Goal: Task Accomplishment & Management: Manage account settings

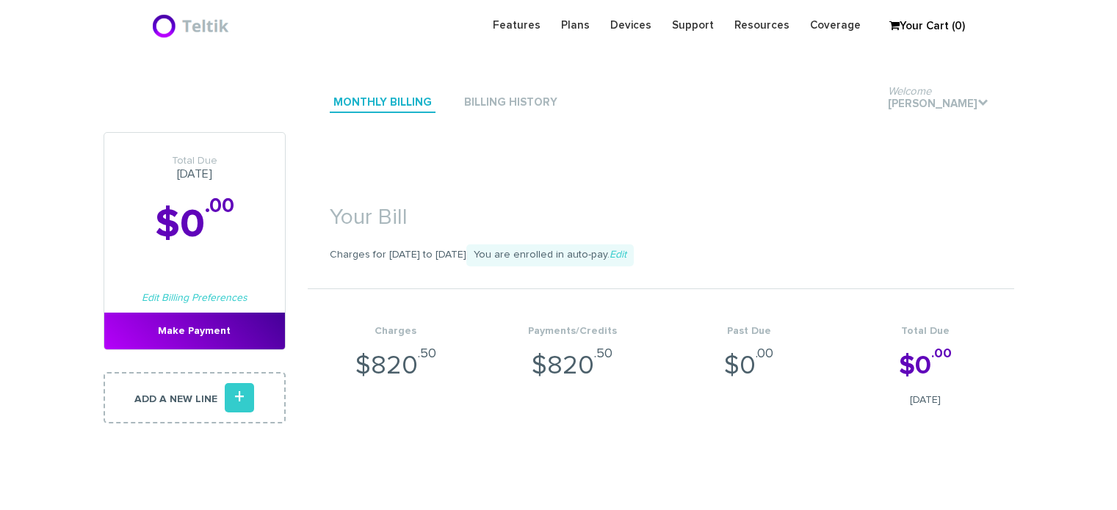
scroll to position [3175, 0]
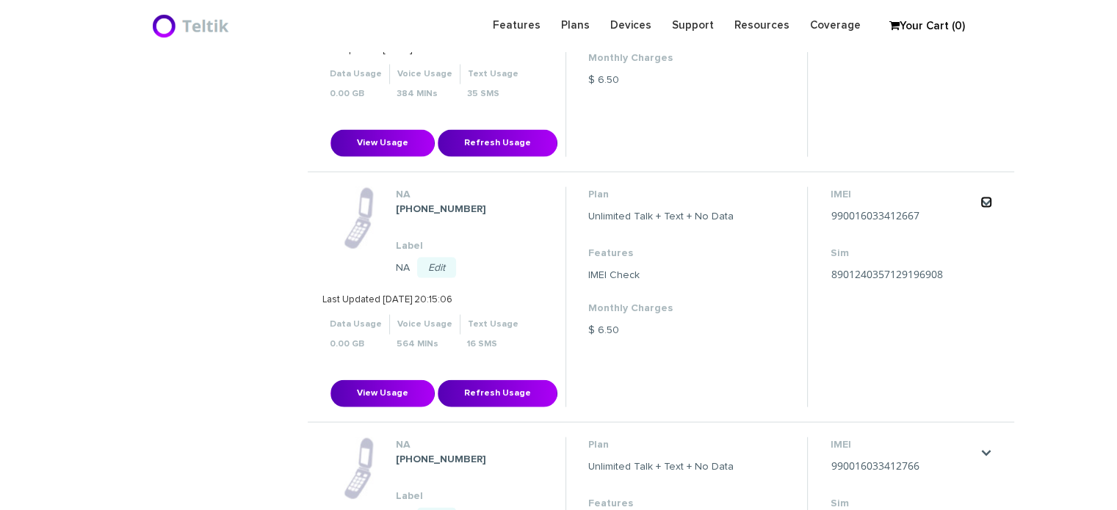
click at [986, 197] on link "." at bounding box center [986, 203] width 12 height 12
click at [975, 227] on link "Change my plan" at bounding box center [966, 231] width 65 height 9
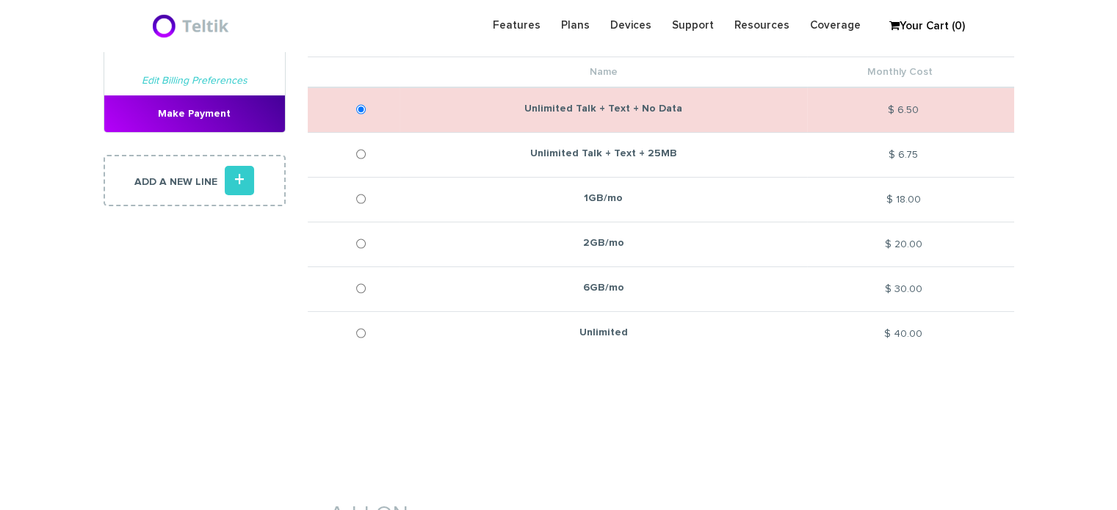
scroll to position [220, 0]
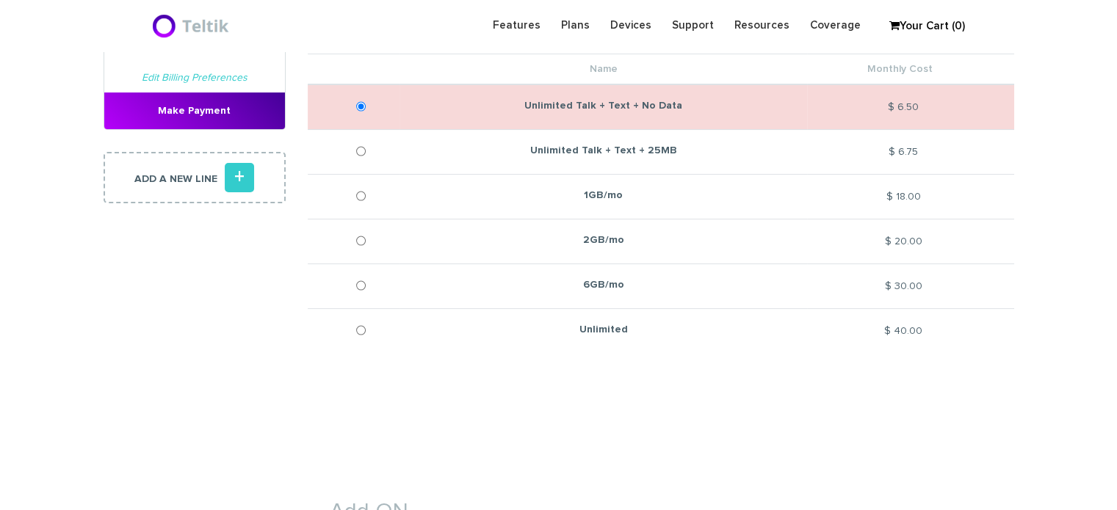
click at [471, 243] on td "2GB/mo" at bounding box center [602, 241] width 407 height 45
click at [362, 239] on input "2GB/mo" at bounding box center [361, 240] width 10 height 37
radio input "true"
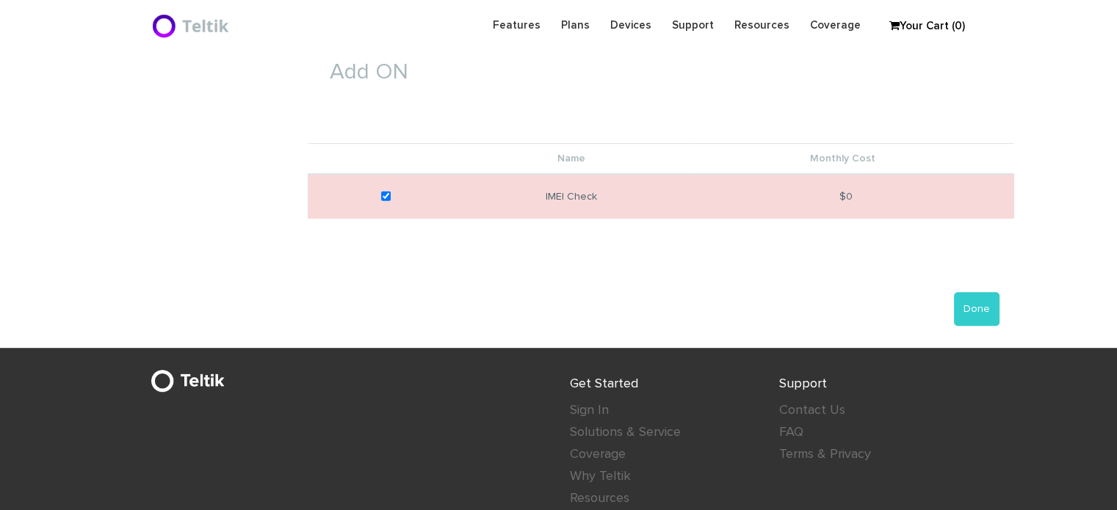
scroll to position [661, 0]
click at [979, 311] on button "Done" at bounding box center [977, 308] width 46 height 34
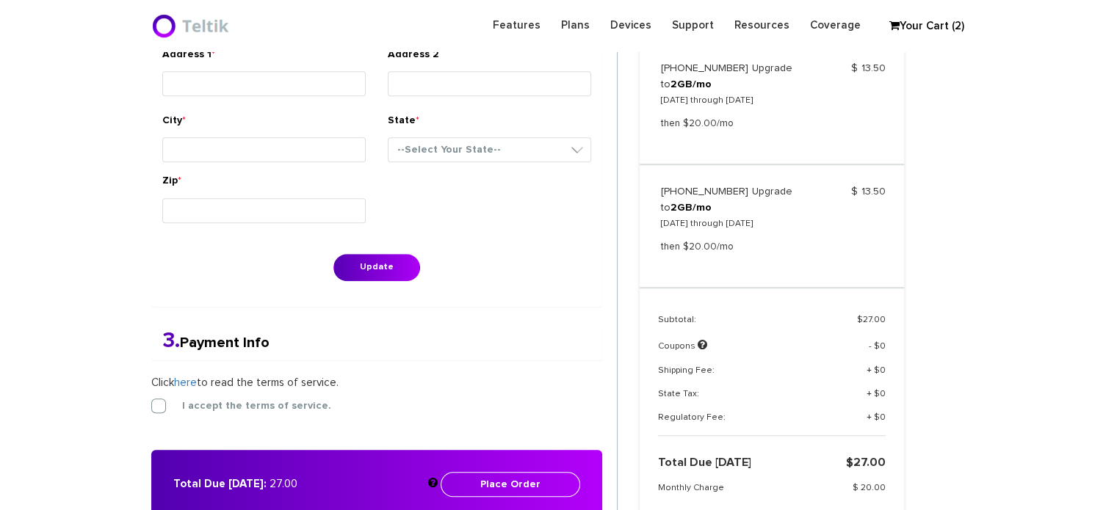
scroll to position [1101, 0]
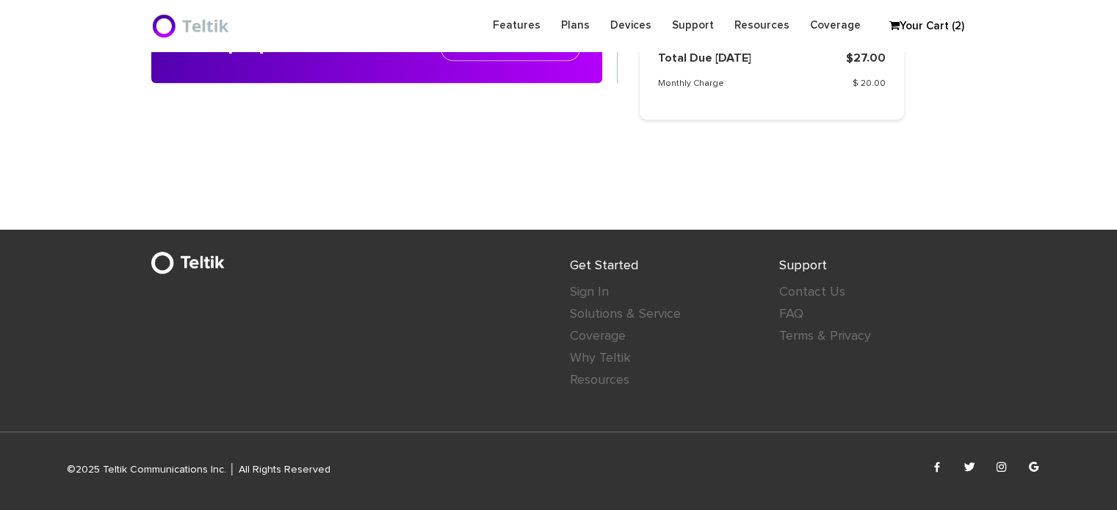
type input "[DEMOGRAPHIC_DATA]"
type input "[PERSON_NAME]"
type input "[STREET_ADDRESS]"
type input "[GEOGRAPHIC_DATA]"
select select "IN"
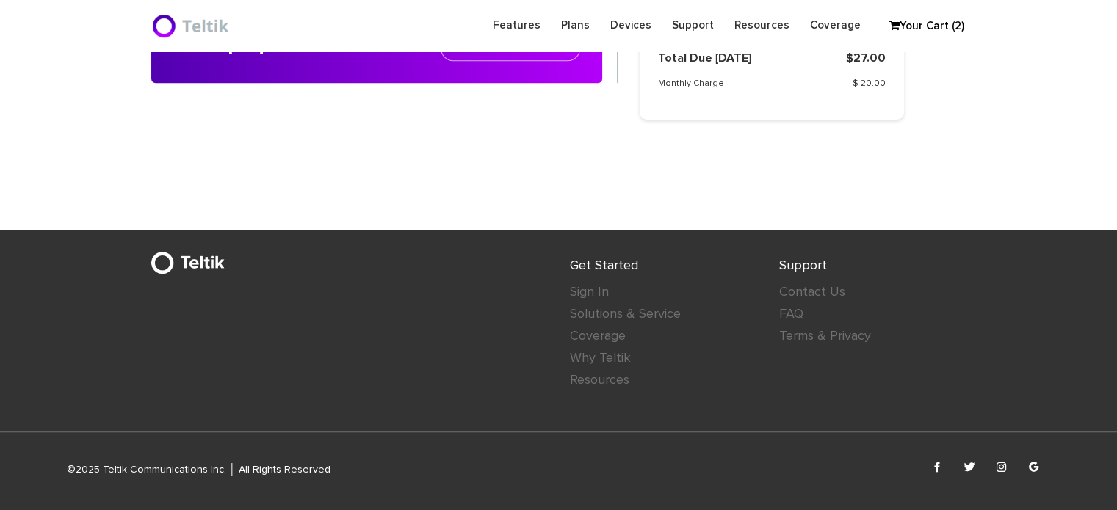
type input "46614"
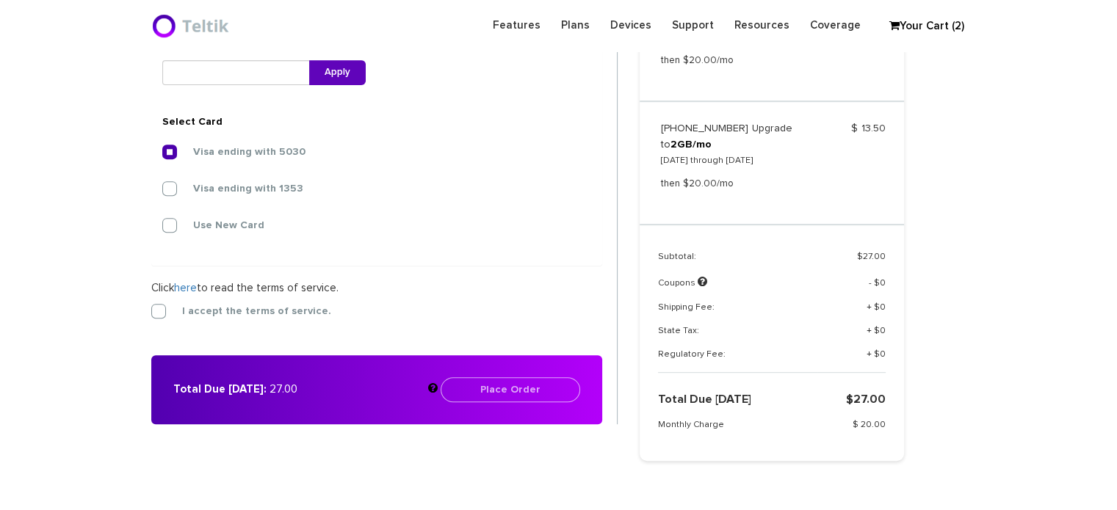
scroll to position [600, 0]
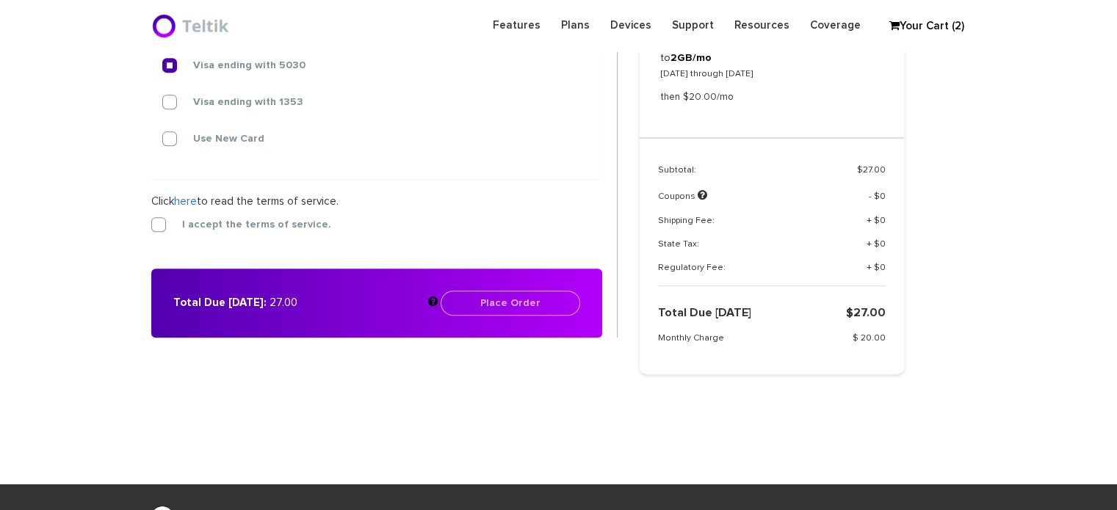
scroll to position [674, 0]
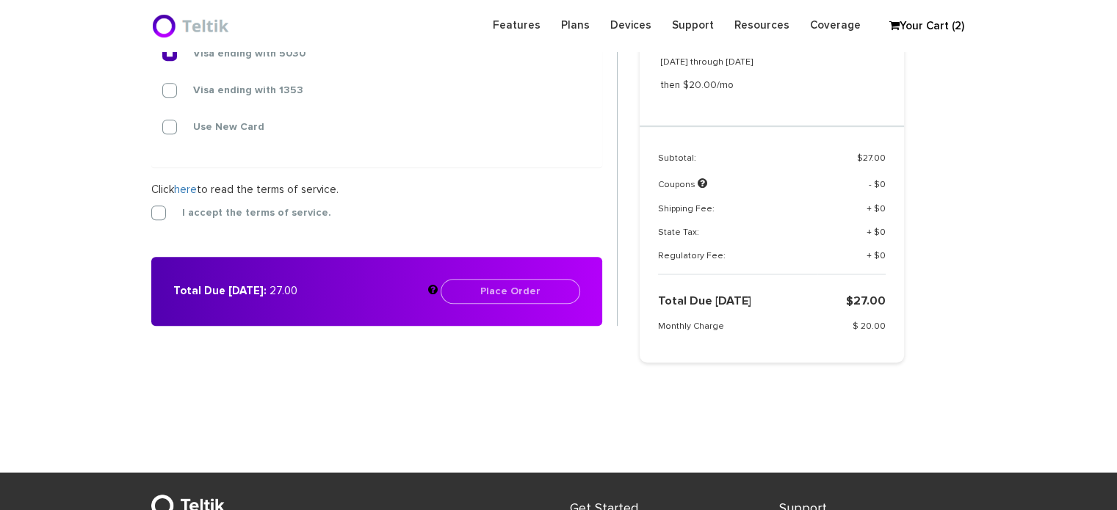
click at [874, 301] on span "27.00" at bounding box center [869, 301] width 32 height 12
copy span "27.00"
click at [760, 333] on td "Monthly Charge" at bounding box center [738, 332] width 160 height 23
drag, startPoint x: 890, startPoint y: 328, endPoint x: 658, endPoint y: 296, distance: 234.2
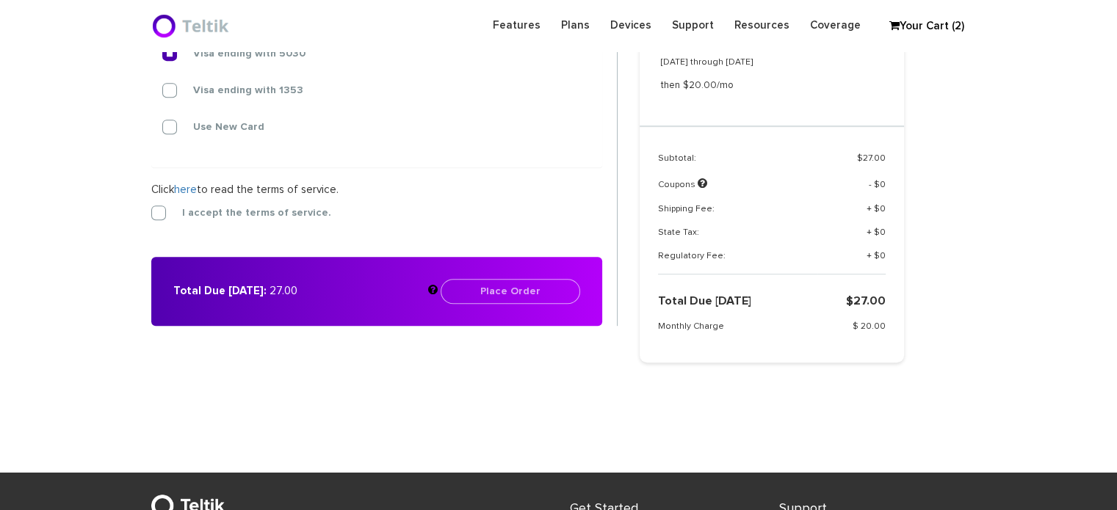
click at [658, 296] on div "Total Due [DATE] $ 27.00 Monthly Charge $ 20.00" at bounding box center [771, 318] width 264 height 51
copy table
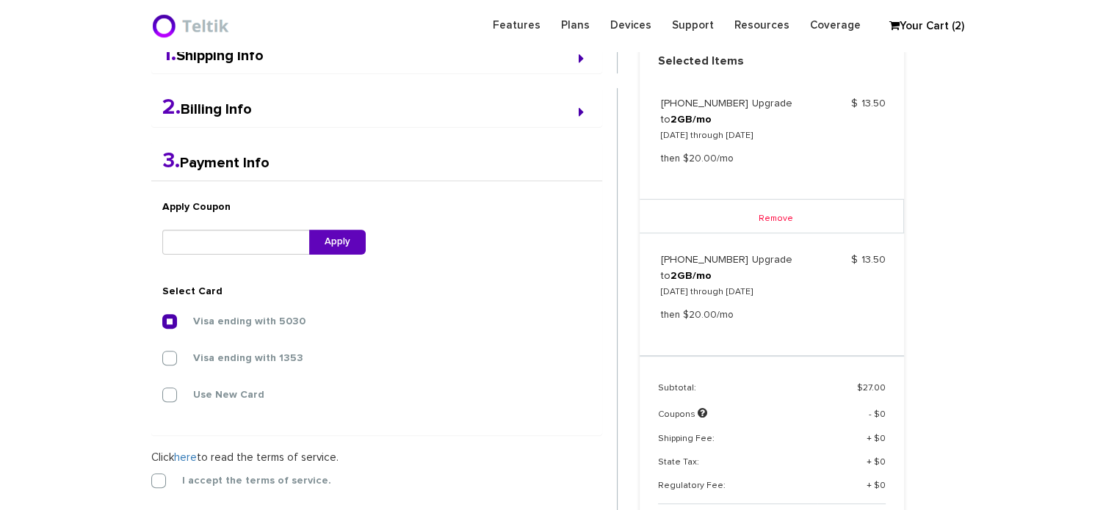
scroll to position [380, 0]
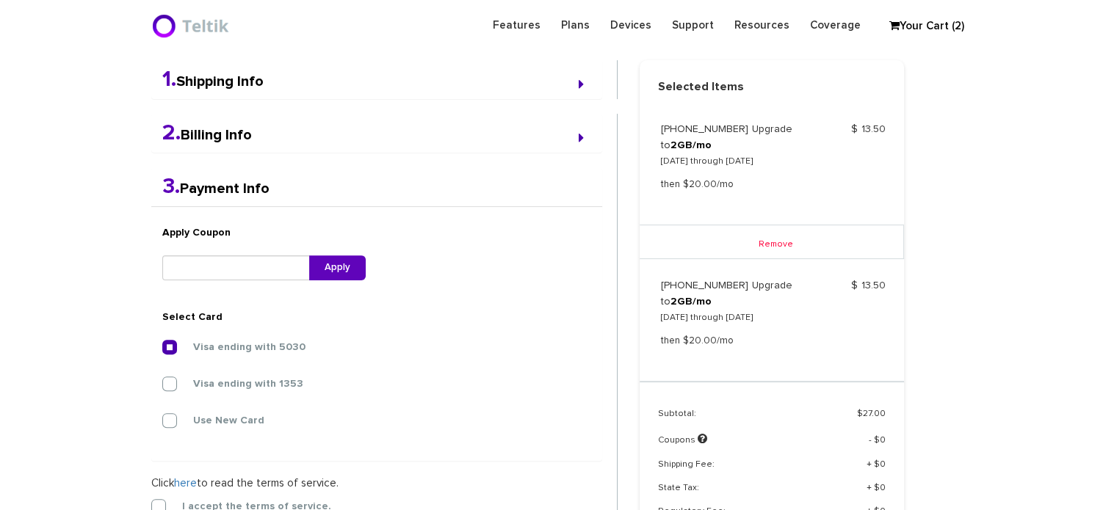
drag, startPoint x: 733, startPoint y: 131, endPoint x: 789, endPoint y: 159, distance: 62.7
click at [789, 159] on td "[PHONE_NUMBER] Upgrade to 2GB/[DATE] through [DATE] then $20.00/mo" at bounding box center [736, 163] width 151 height 85
copy td "Upgrade to 2GB/[DATE] through [DATE]"
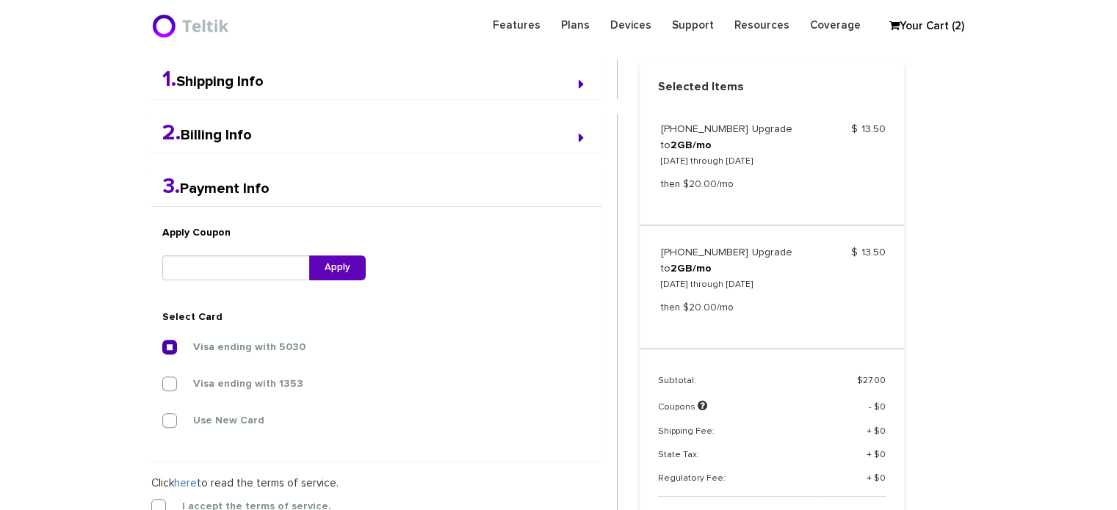
click at [711, 284] on p "[DATE] through [DATE]" at bounding box center [736, 285] width 151 height 16
copy td "[DATE] through [DATE]"
click at [705, 306] on p "then $20.00/mo" at bounding box center [736, 308] width 151 height 16
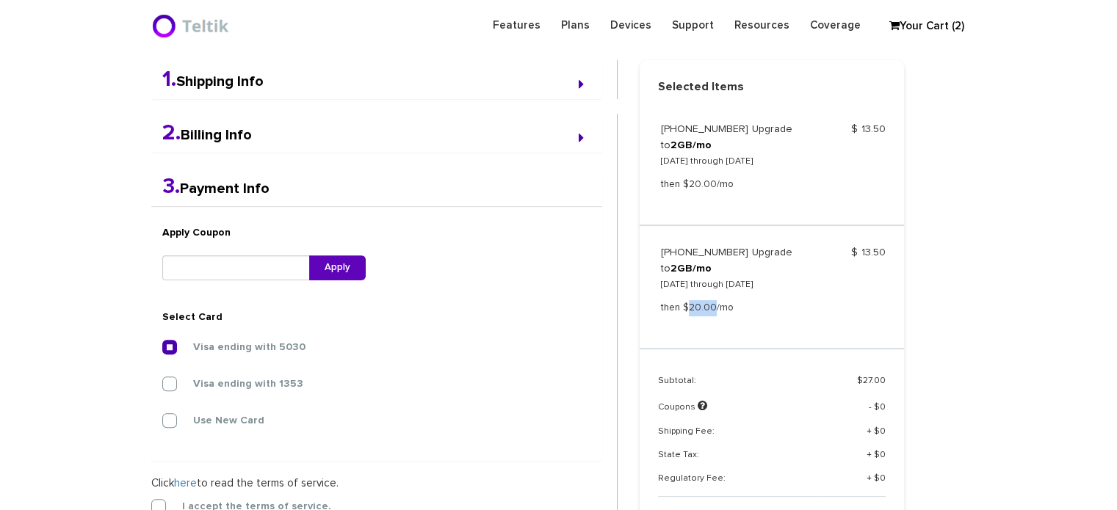
click at [705, 306] on p "then $20.00/mo" at bounding box center [736, 308] width 151 height 16
copy tr "then $20.00/mo"
click at [957, 176] on div "Selected Items [PHONE_NUMBER] Upgrade to 2GB/[DATE] through [DATE] then $20.00/…" at bounding box center [802, 322] width 349 height 525
click at [1025, 242] on section "Choose Package Checkout Confirmation You are almost done! Please select/add you…" at bounding box center [558, 227] width 1117 height 932
